Goal: Transaction & Acquisition: Download file/media

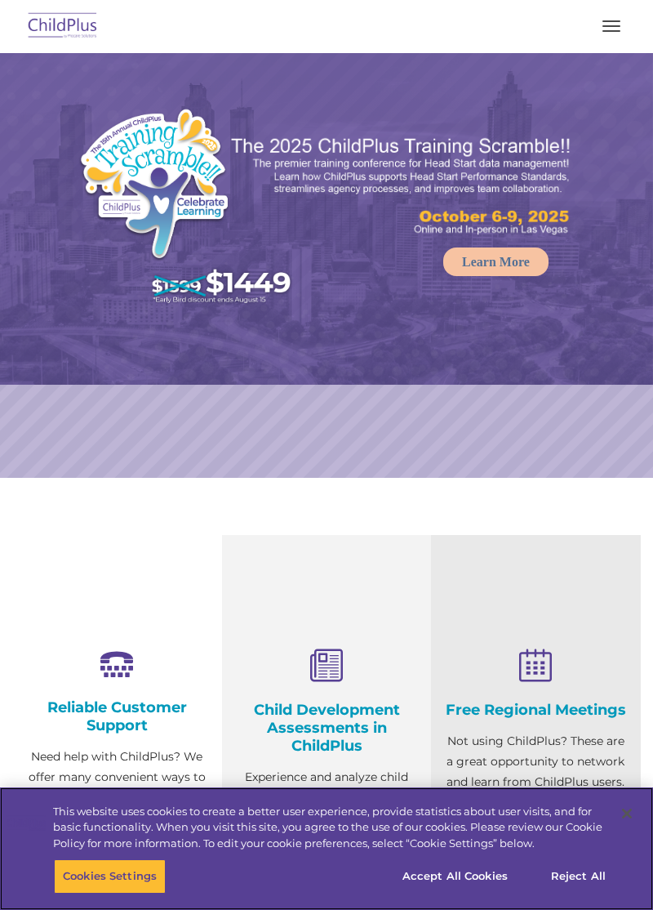
select select "MEDIUM"
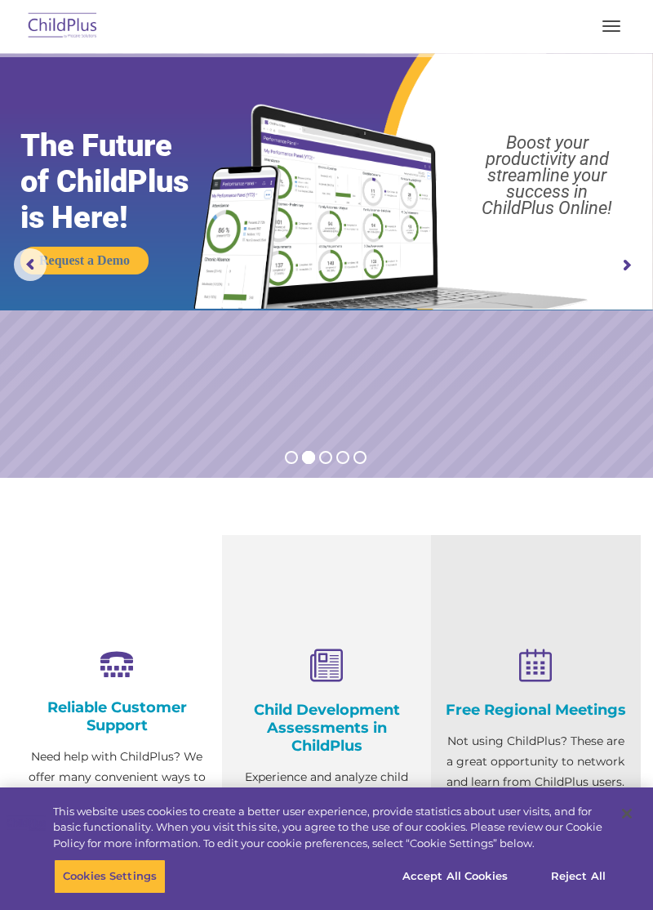
click at [58, 36] on img at bounding box center [63, 26] width 77 height 38
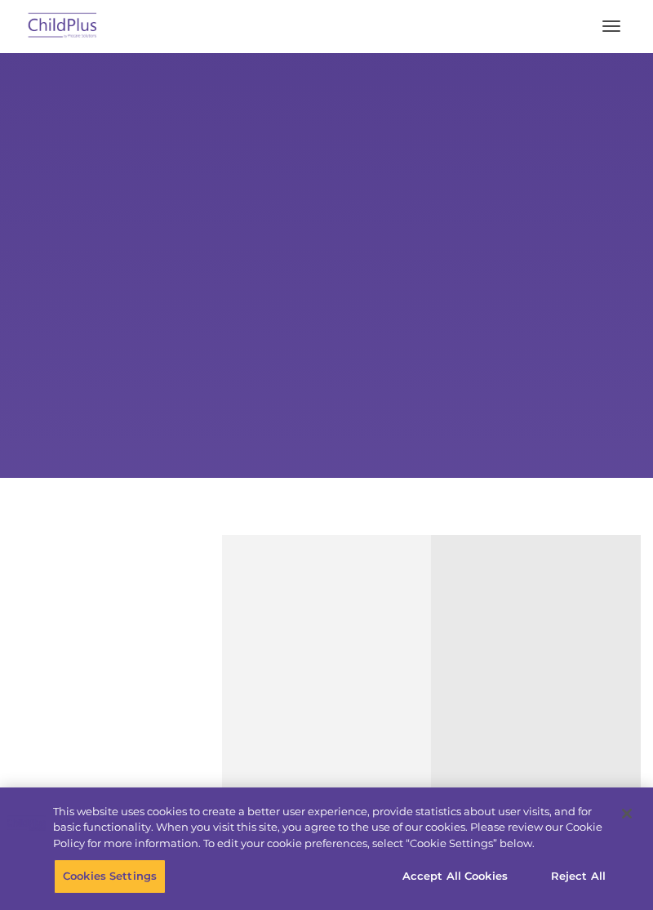
type input ""
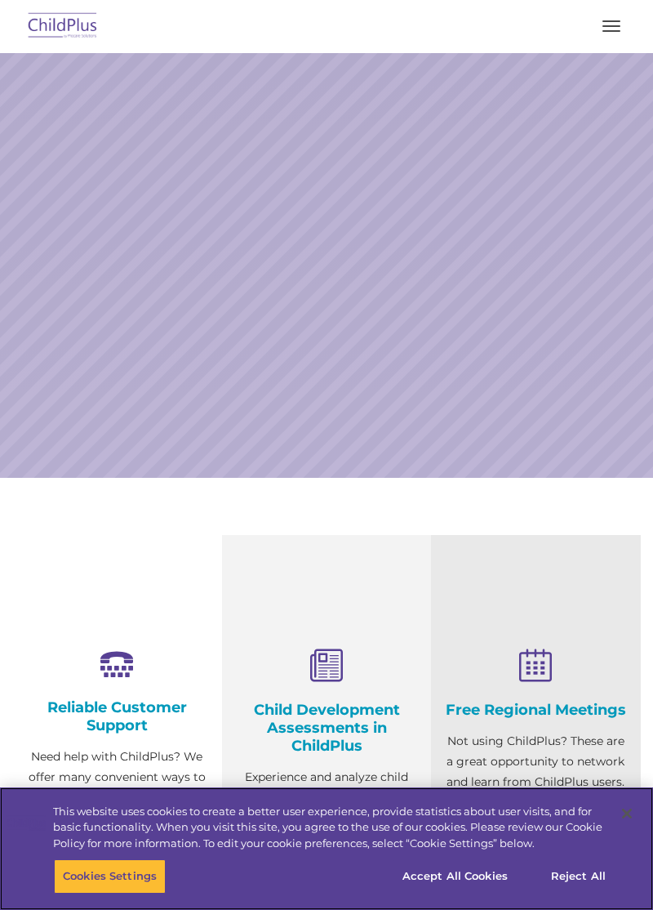
select select "MEDIUM"
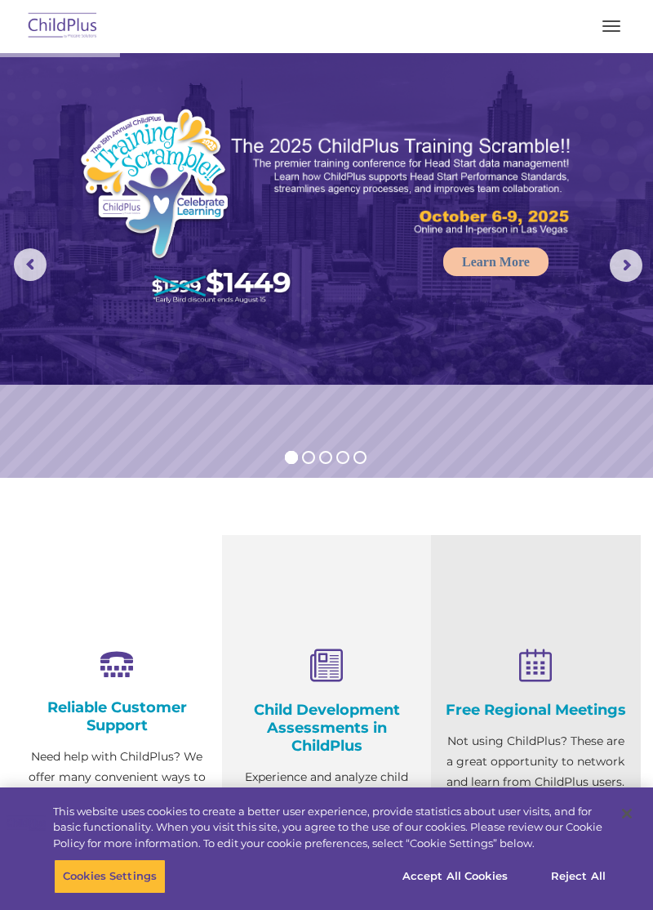
click at [622, 34] on button "button" at bounding box center [612, 26] width 34 height 26
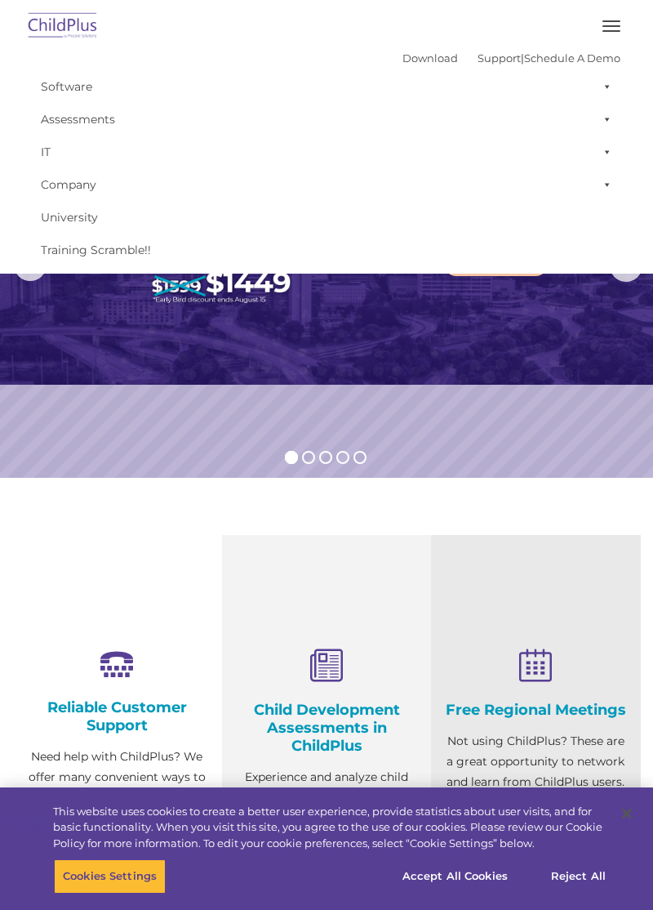
click at [597, 36] on button "button" at bounding box center [612, 26] width 34 height 26
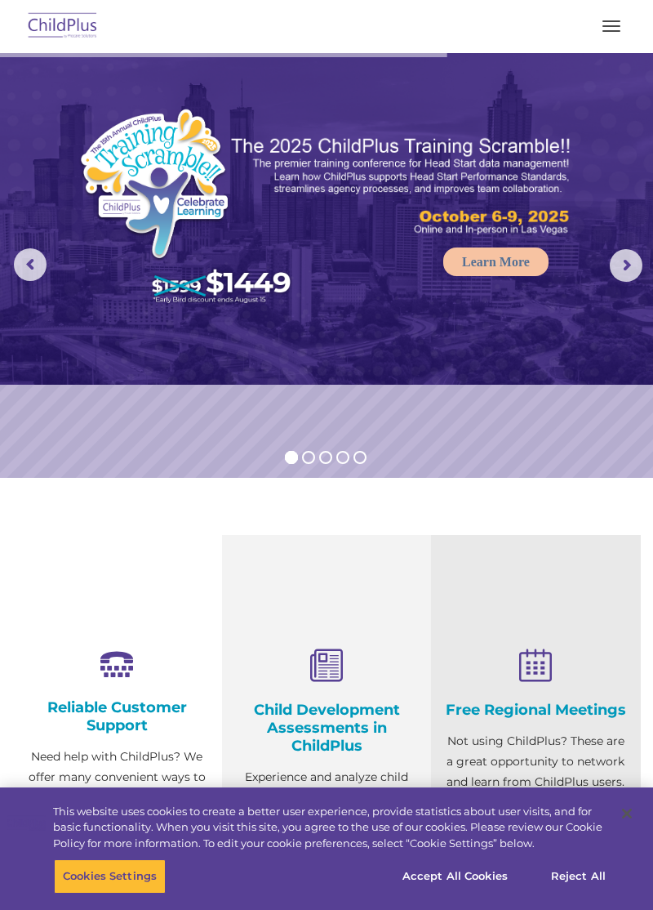
click at [596, 35] on button "button" at bounding box center [612, 26] width 34 height 26
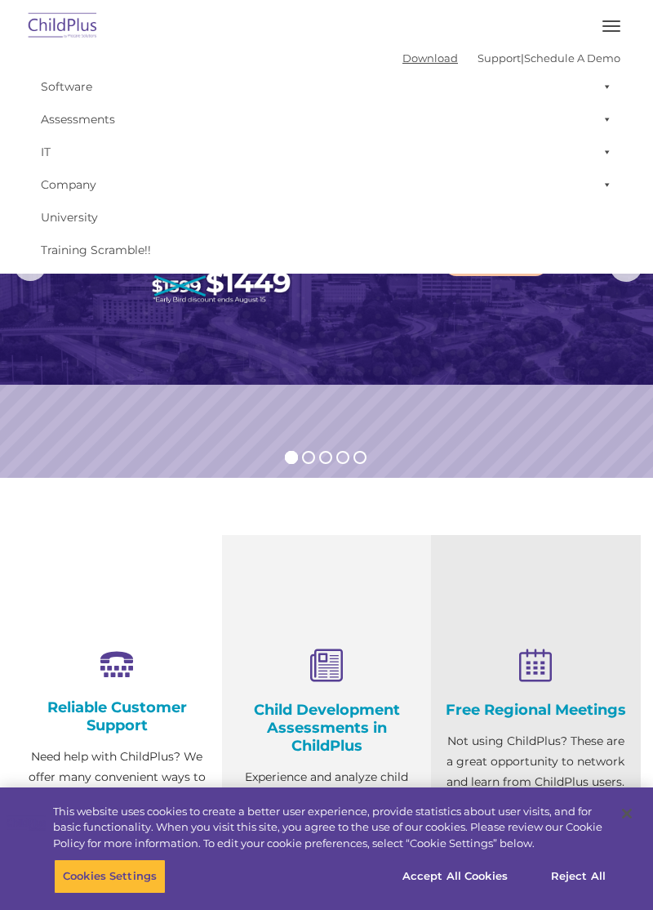
click at [412, 64] on link "Download" at bounding box center [431, 57] width 56 height 13
